Goal: Answer question/provide support: Answer question/provide support

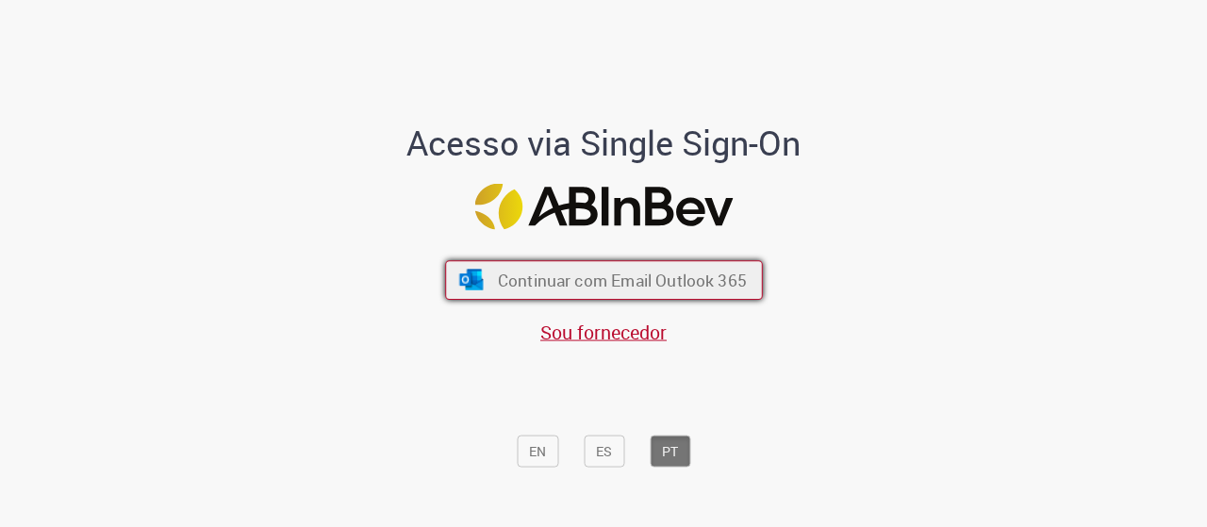
click at [517, 269] on button "Continuar com Email Outlook 365" at bounding box center [604, 280] width 318 height 40
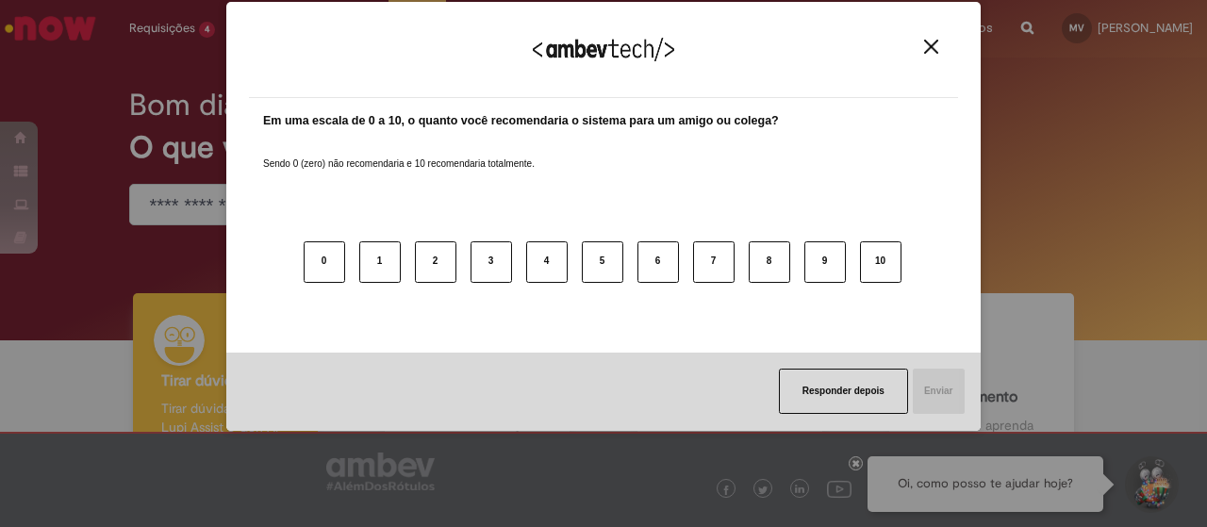
click at [921, 50] on button "Close" at bounding box center [930, 47] width 25 height 16
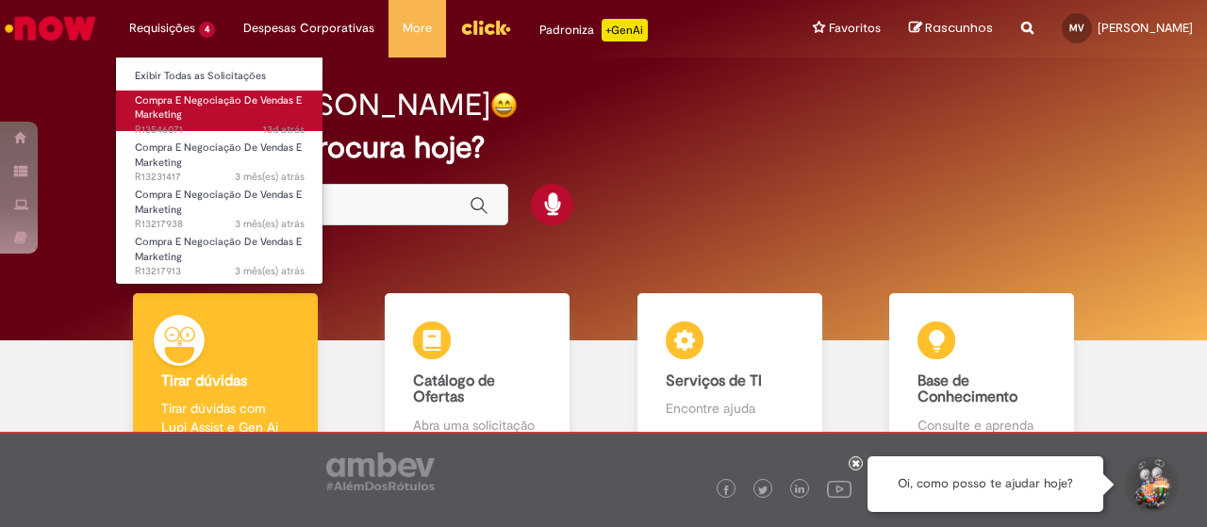
click at [193, 111] on link "Compra E Negociação De Vendas E Marketing 13d atrás 13 dias atrás R13546071" at bounding box center [219, 110] width 207 height 41
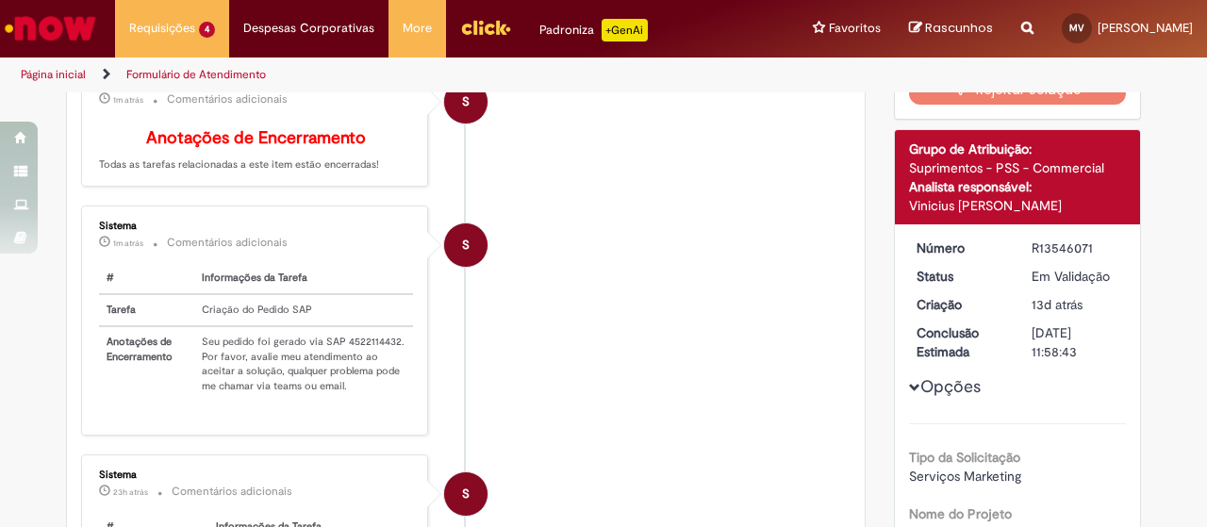
scroll to position [218, 0]
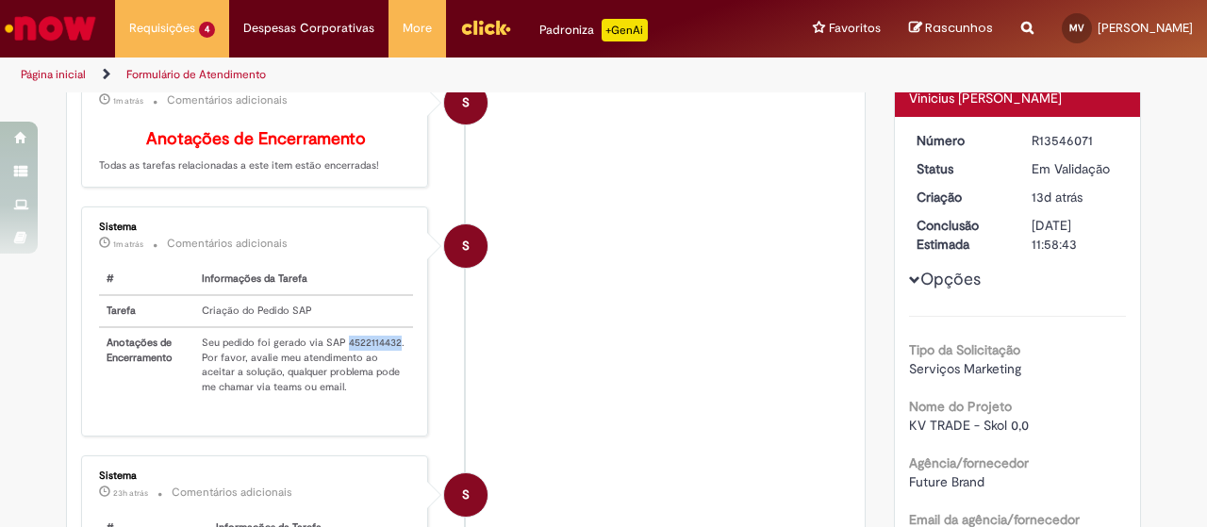
drag, startPoint x: 337, startPoint y: 370, endPoint x: 390, endPoint y: 370, distance: 52.8
click at [390, 370] on td "Seu pedido foi gerado via SAP 4522114432. Por favor, avalie meu atendimento ao …" at bounding box center [303, 364] width 218 height 75
copy td "4522114432"
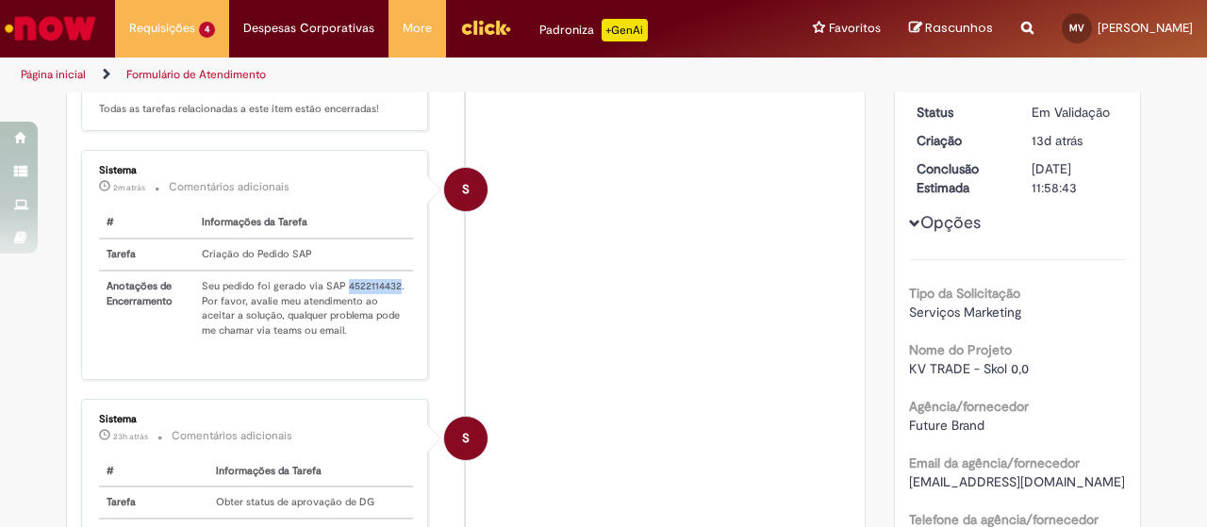
scroll to position [0, 0]
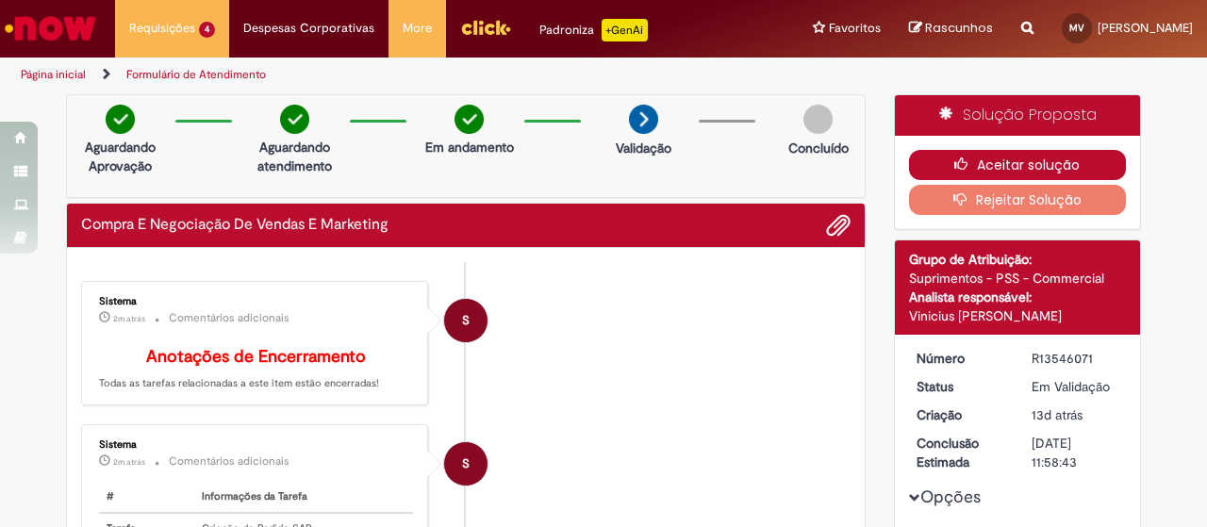
click at [1016, 154] on button "Aceitar solução" at bounding box center [1018, 165] width 218 height 30
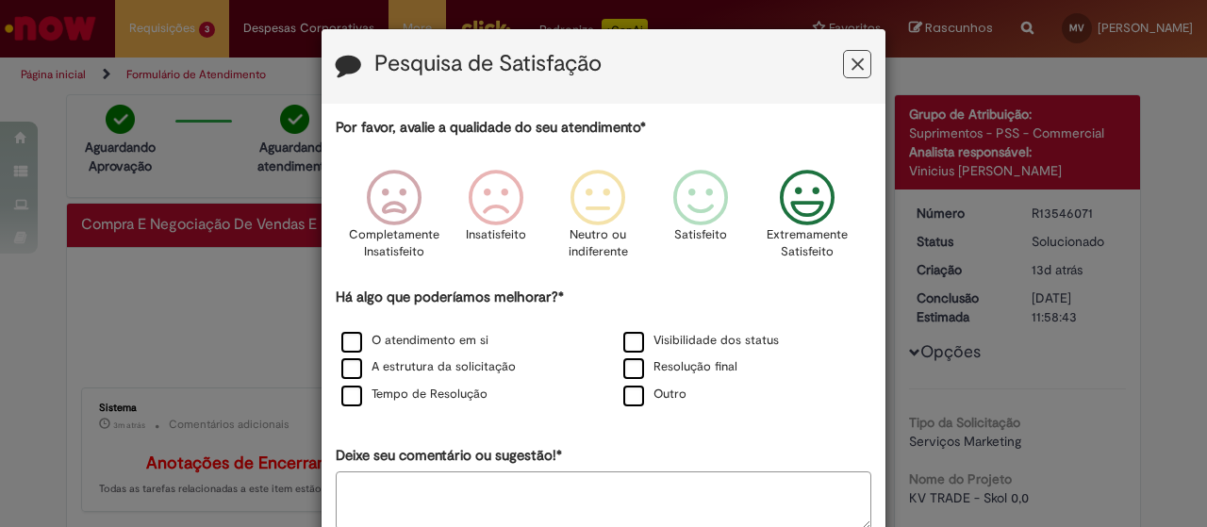
click at [808, 193] on icon "Feedback" at bounding box center [807, 198] width 71 height 57
click at [643, 366] on label "Resolução final" at bounding box center [680, 367] width 114 height 18
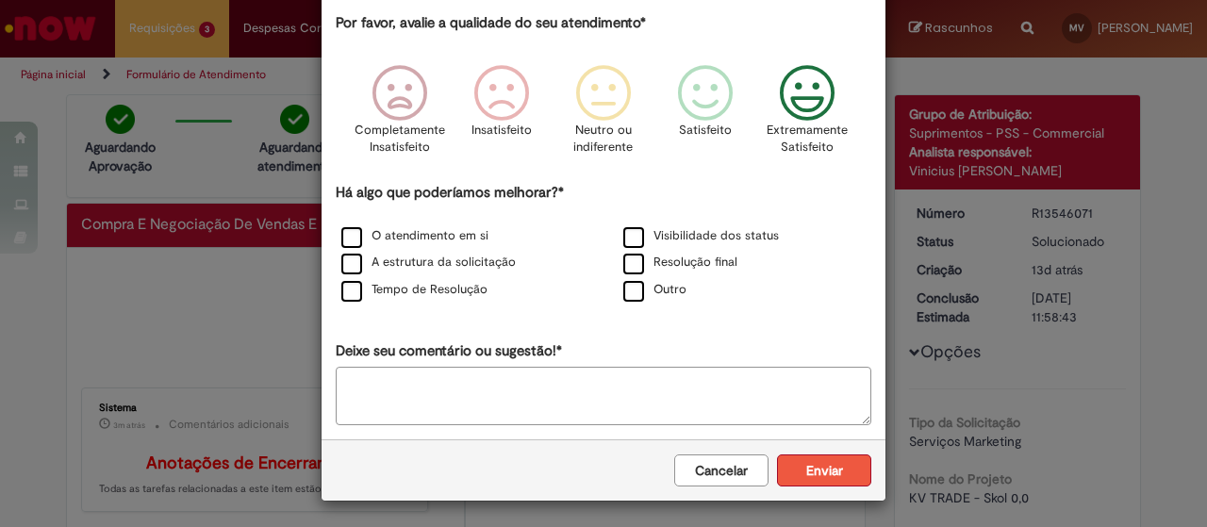
click at [808, 460] on button "Enviar" at bounding box center [824, 470] width 94 height 32
